Goal: Navigation & Orientation: Find specific page/section

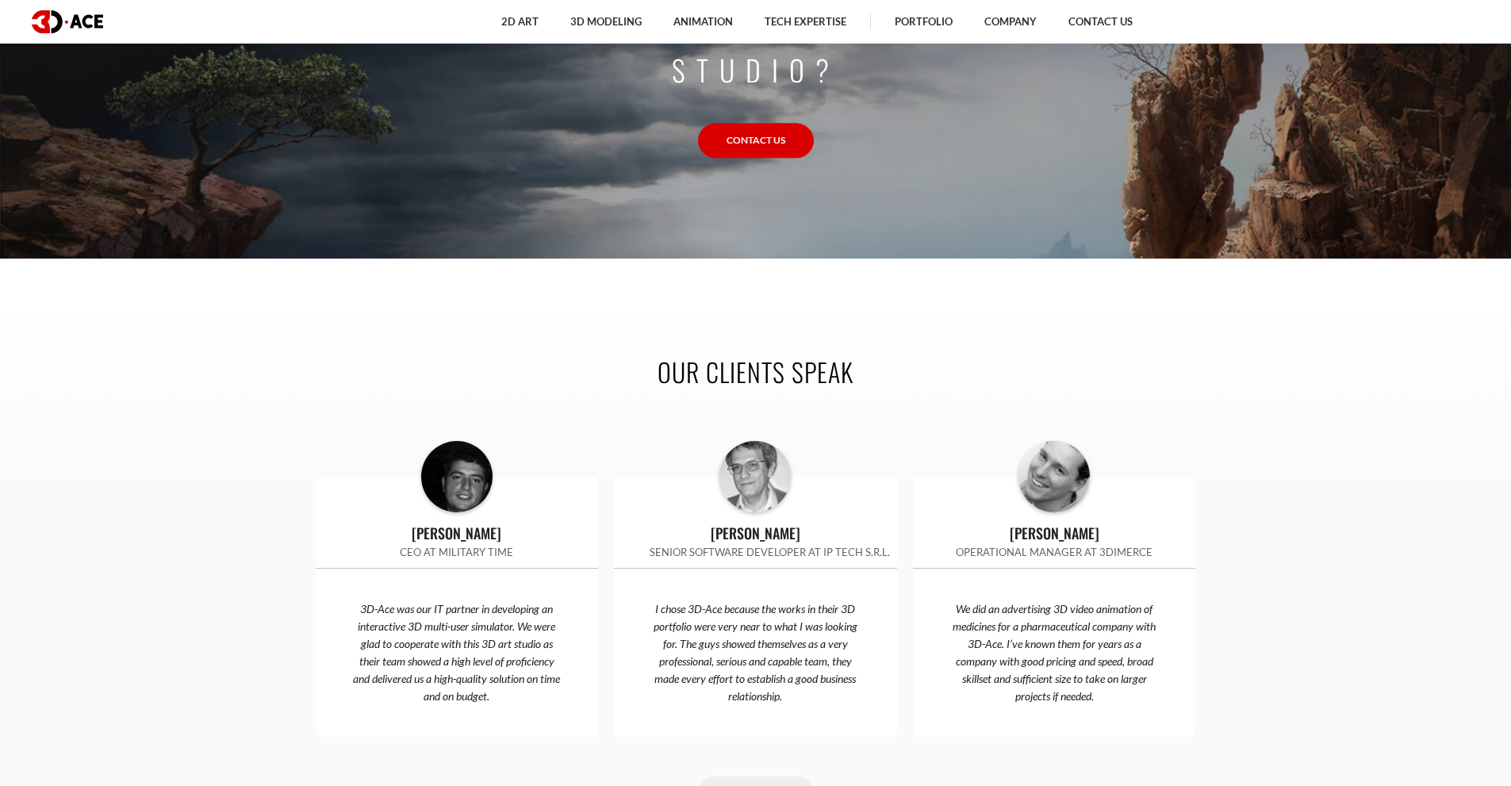
scroll to position [4759, 0]
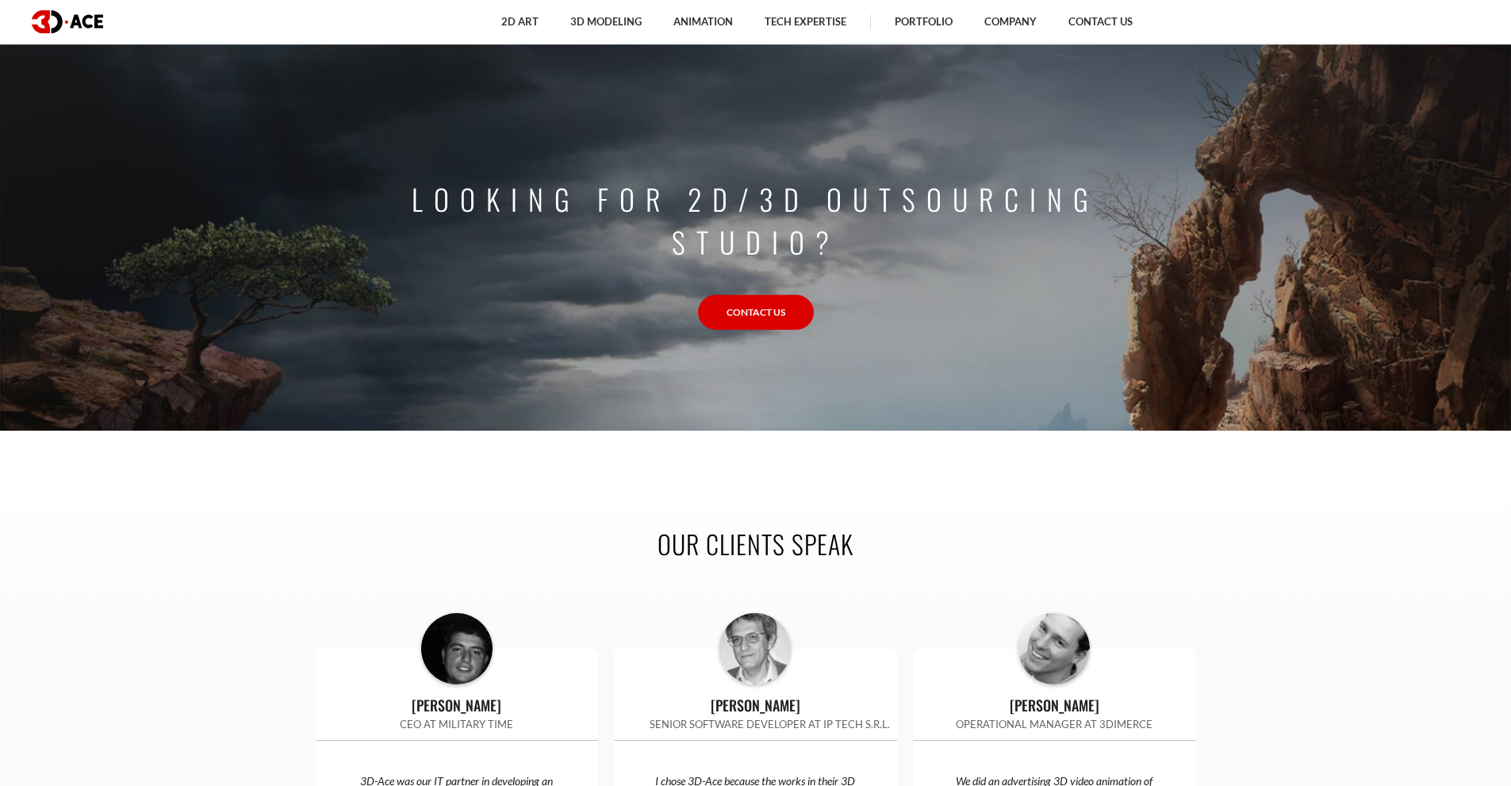
click at [69, 23] on img at bounding box center [67, 21] width 71 height 23
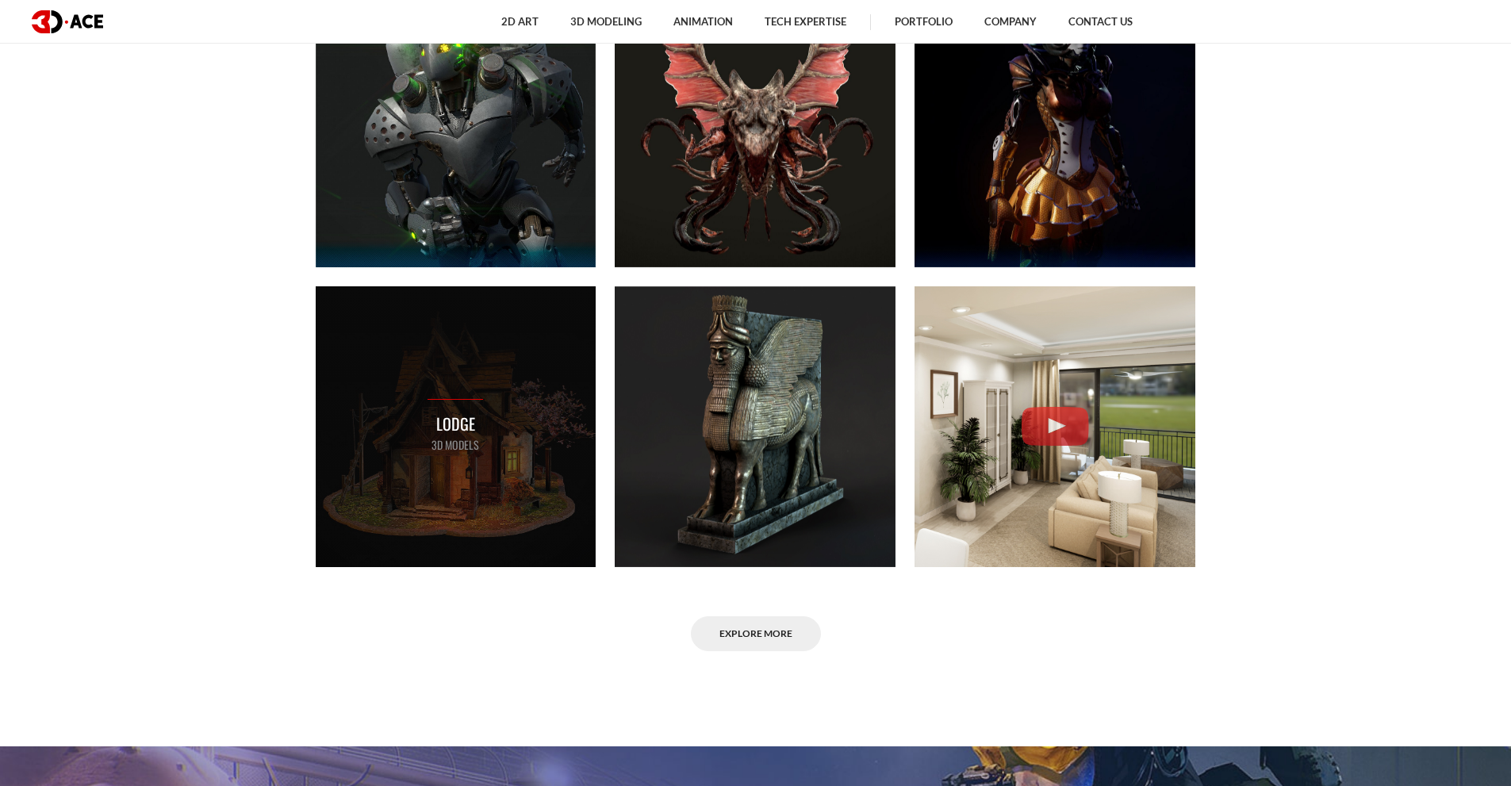
scroll to position [1031, 0]
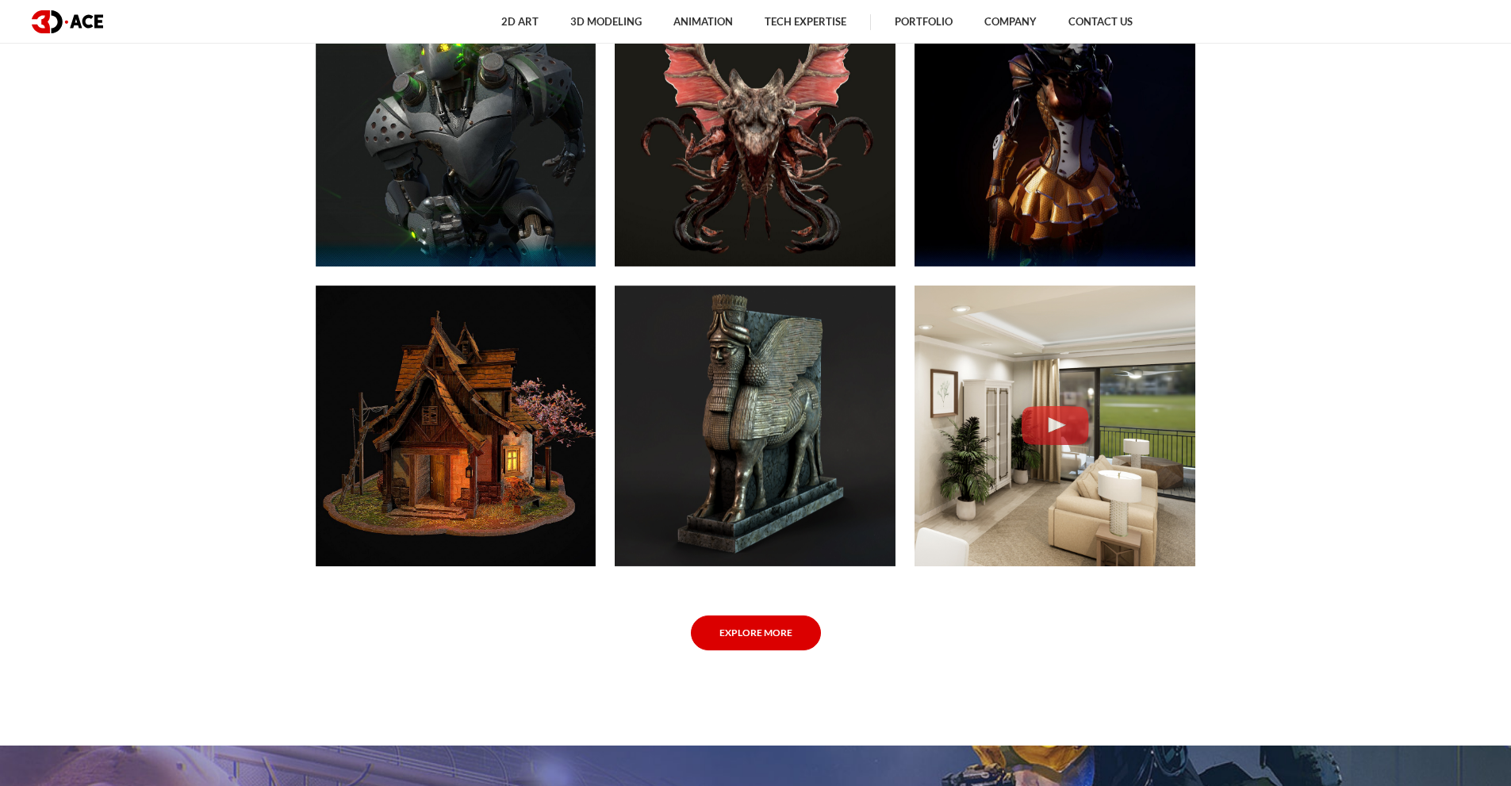
click at [763, 639] on link "Explore More" at bounding box center [756, 633] width 130 height 36
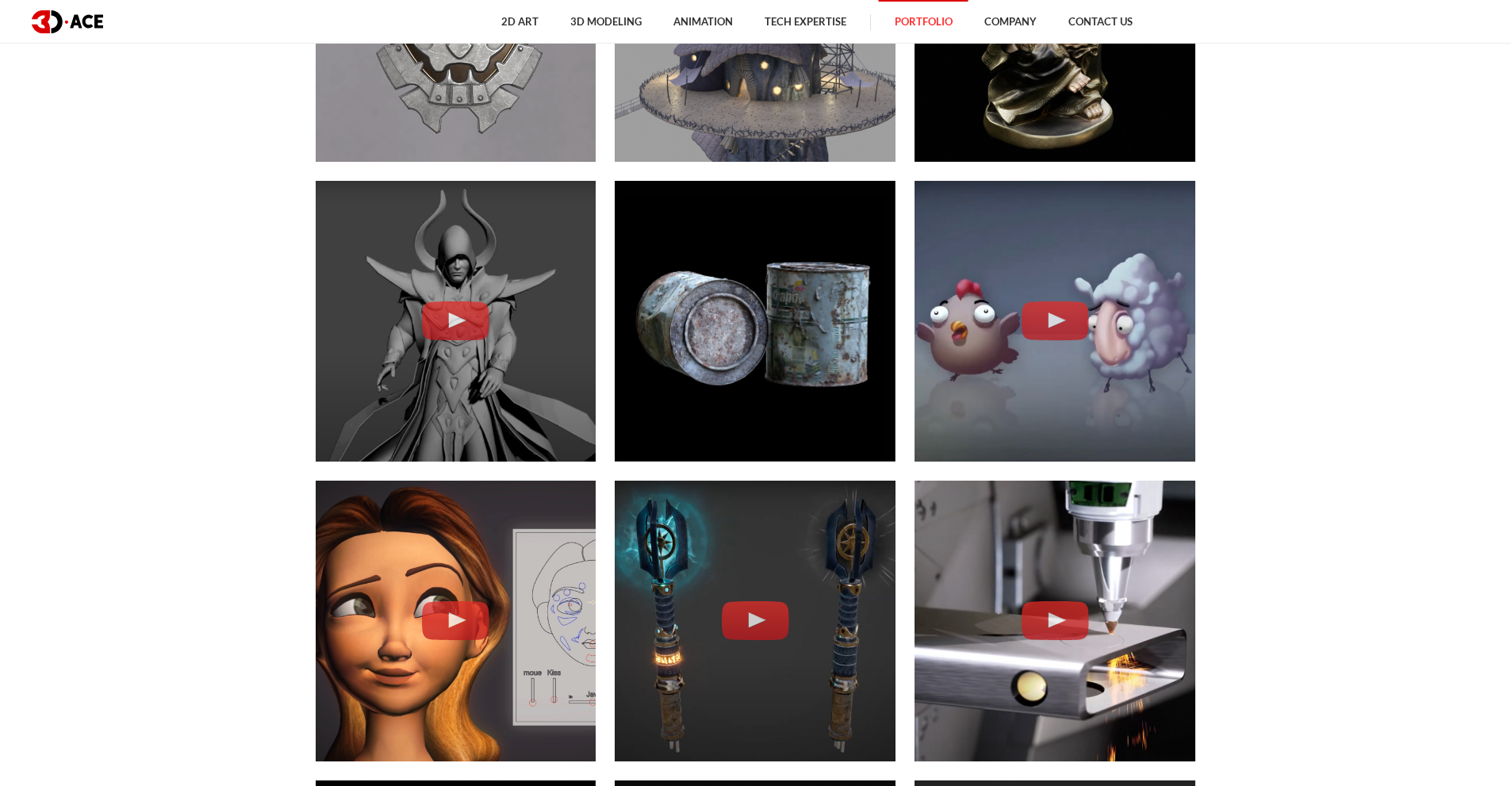
scroll to position [2776, 0]
